Goal: Task Accomplishment & Management: Manage account settings

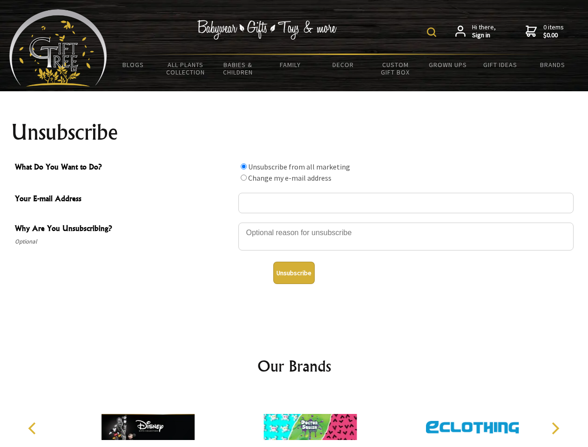
click at [433, 32] on img at bounding box center [431, 31] width 9 height 9
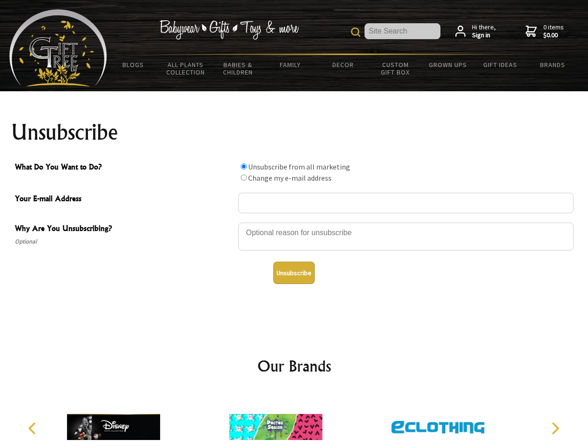
click at [294, 222] on div at bounding box center [405, 238] width 335 height 33
click at [243, 166] on input "What Do You Want to Do?" at bounding box center [244, 166] width 6 height 6
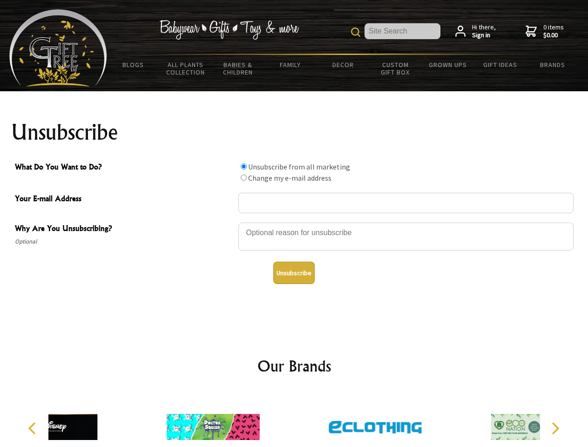
click at [243, 177] on input "What Do You Want to Do?" at bounding box center [244, 178] width 6 height 6
radio input "true"
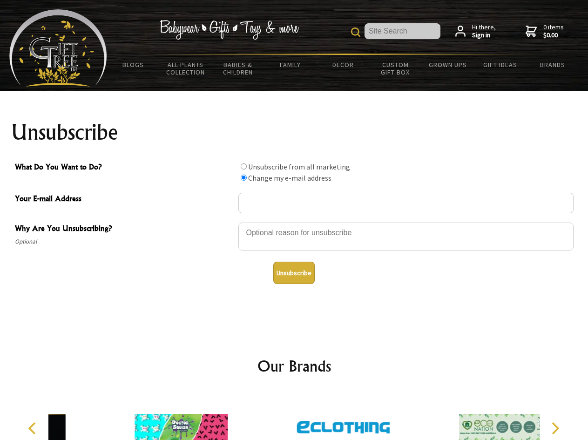
click at [294, 273] on button "Unsubscribe" at bounding box center [293, 273] width 41 height 22
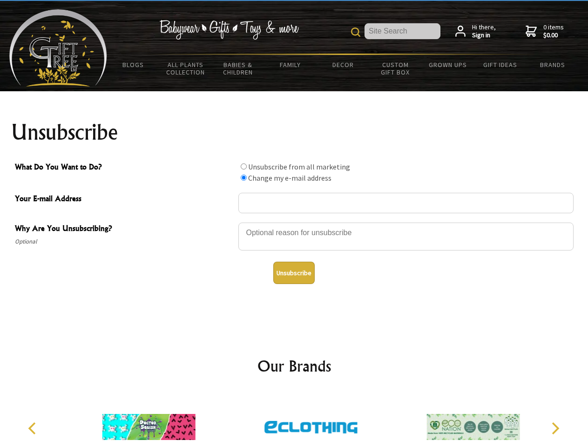
click at [294, 419] on img at bounding box center [310, 427] width 93 height 70
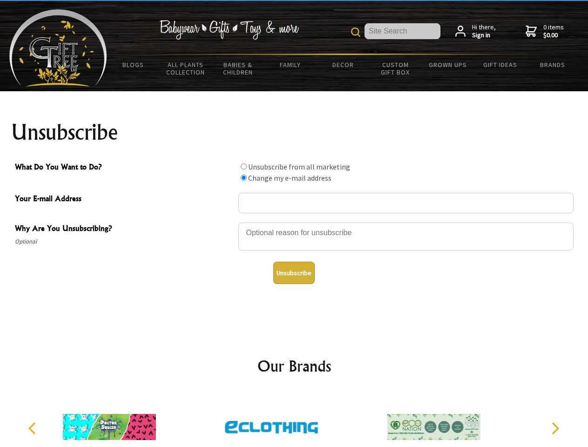
click at [34, 428] on icon "Previous" at bounding box center [33, 428] width 12 height 12
click at [555, 428] on icon "Next" at bounding box center [554, 428] width 12 height 12
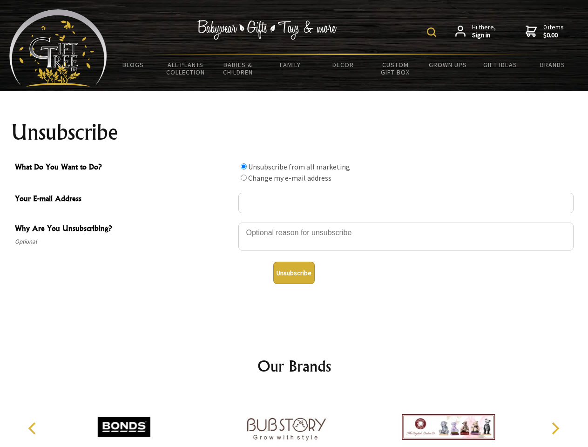
click at [433, 32] on img at bounding box center [431, 31] width 9 height 9
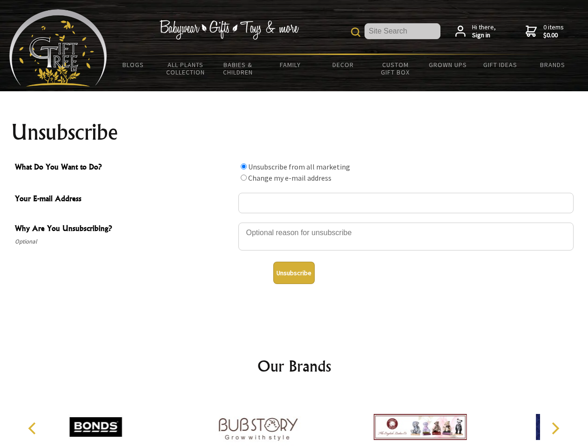
click at [294, 222] on div at bounding box center [405, 238] width 335 height 33
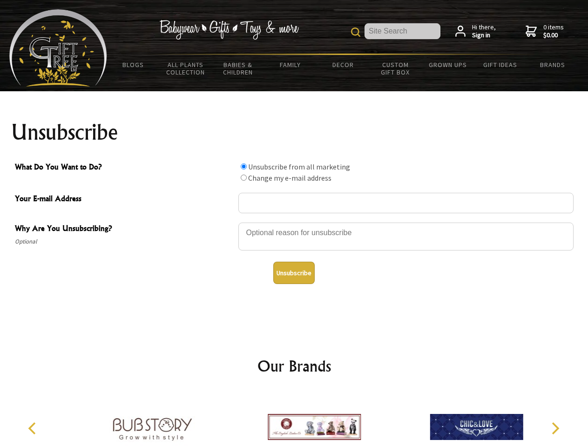
click at [243, 166] on input "What Do You Want to Do?" at bounding box center [244, 166] width 6 height 6
click at [243, 177] on input "What Do You Want to Do?" at bounding box center [244, 178] width 6 height 6
radio input "true"
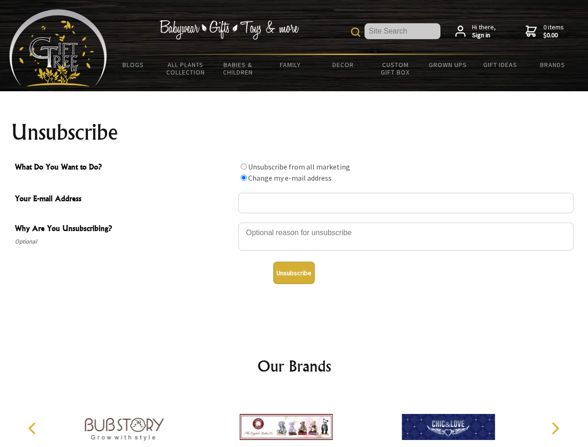
click at [294, 273] on button "Unsubscribe" at bounding box center [293, 273] width 41 height 22
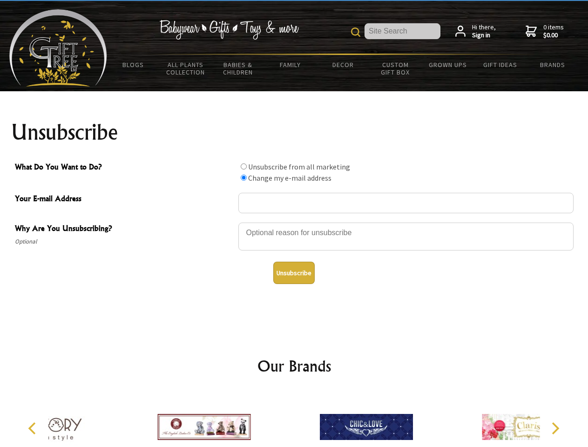
click at [34, 428] on icon "Previous" at bounding box center [33, 428] width 12 height 12
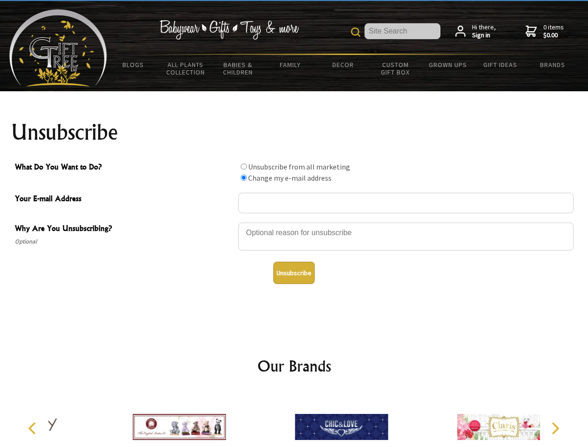
click at [555, 428] on icon "Next" at bounding box center [554, 428] width 12 height 12
